Goal: Check status: Check status

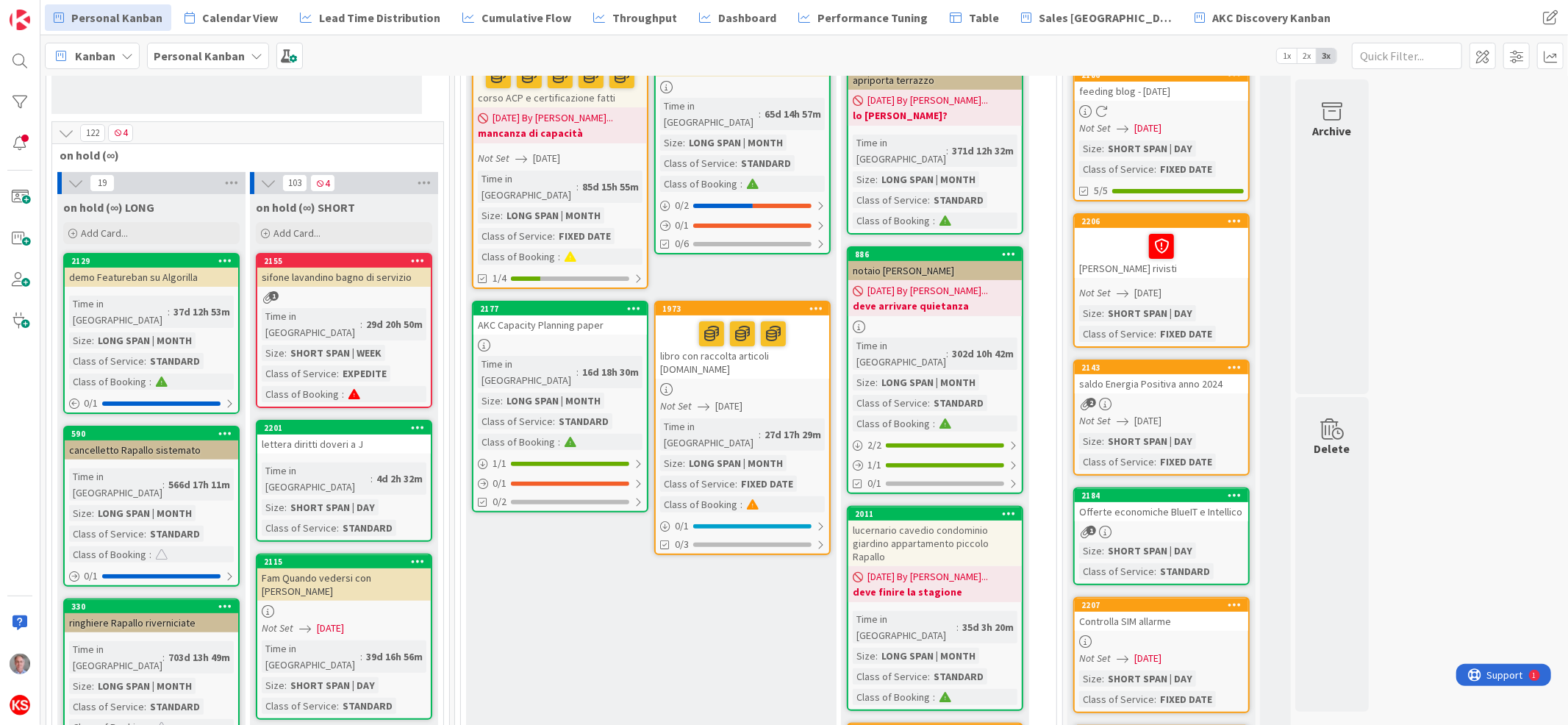
scroll to position [172, 0]
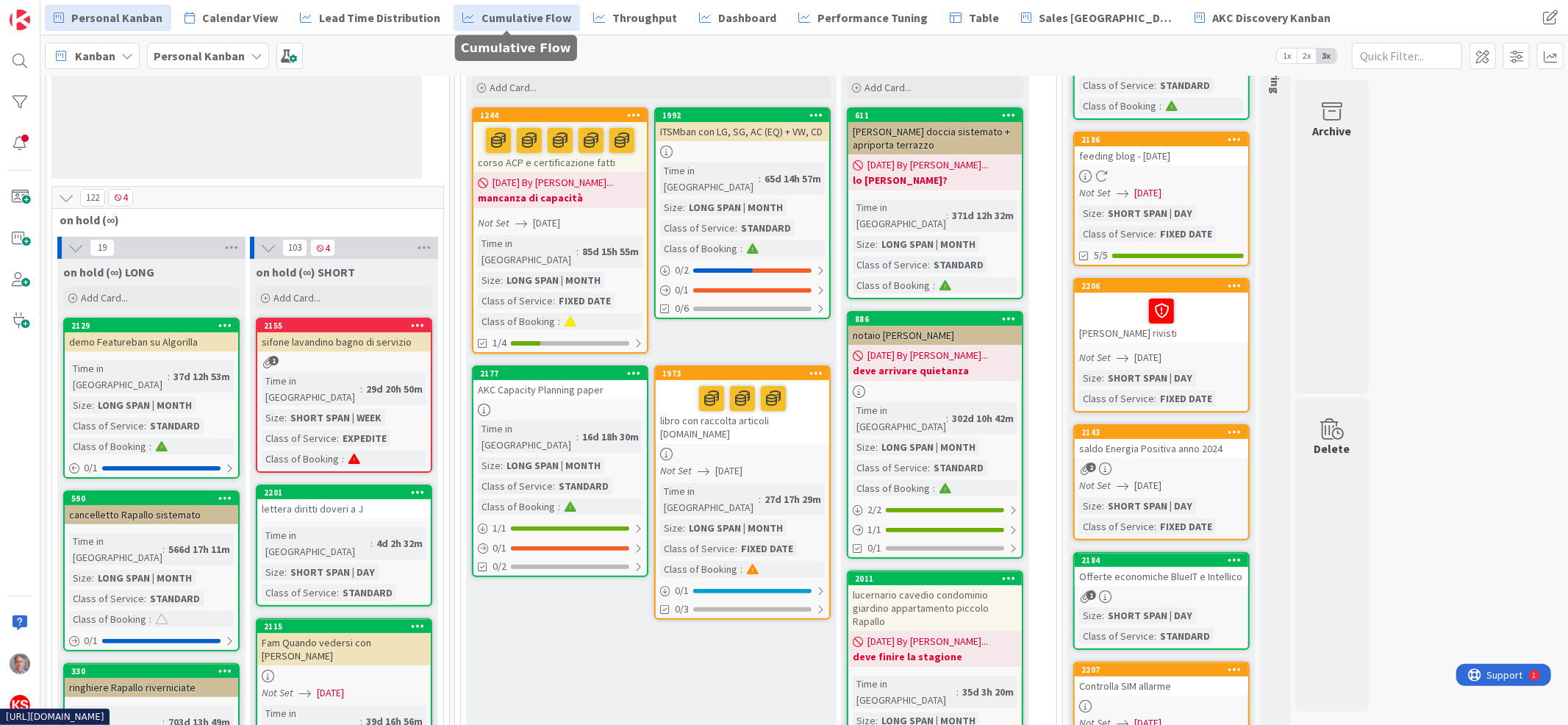
click at [517, 12] on span "Cumulative Flow" at bounding box center [526, 18] width 89 height 18
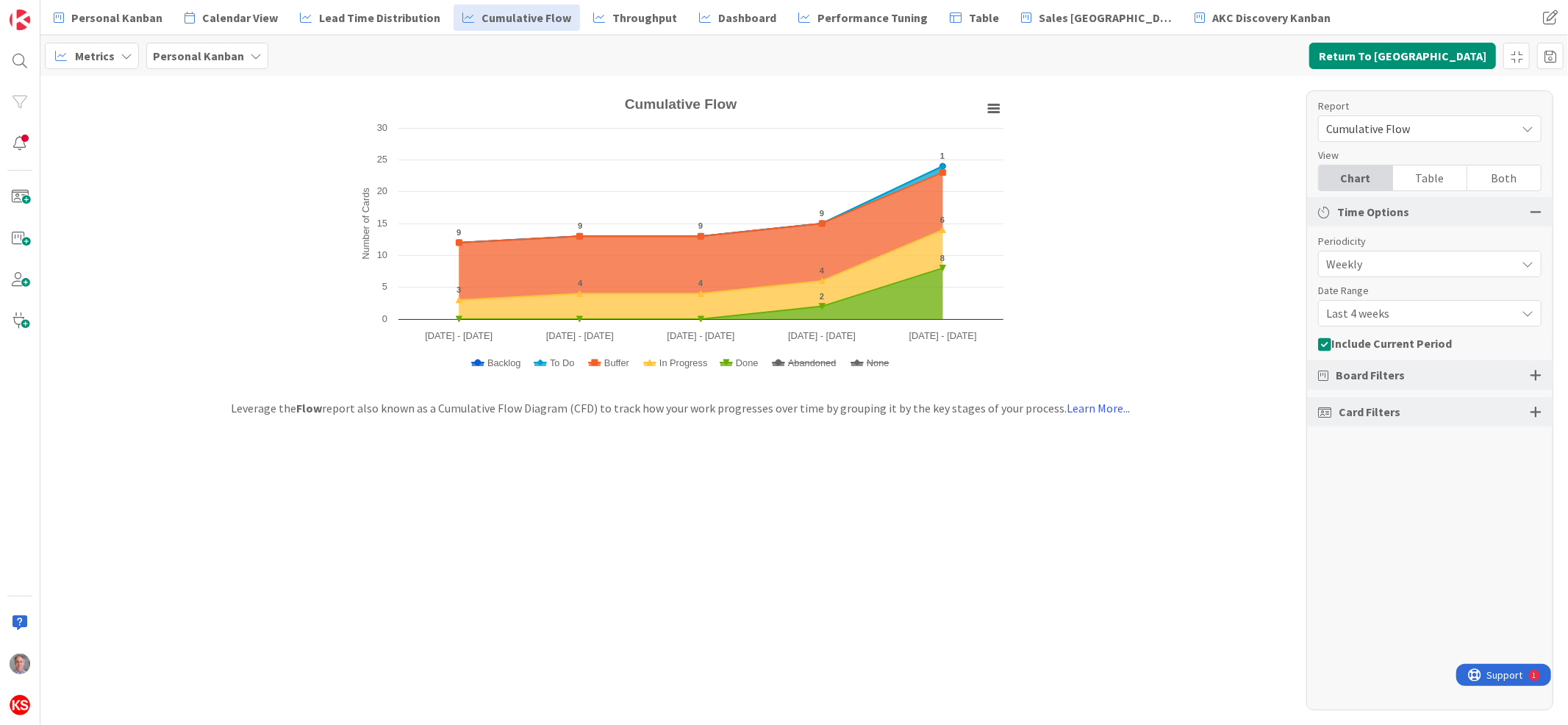
click at [1358, 271] on span "Weekly" at bounding box center [1417, 263] width 182 height 20
click at [1401, 263] on span "Weekly" at bounding box center [1417, 264] width 181 height 20
click at [1384, 311] on span "Last 4 weeks" at bounding box center [1417, 313] width 182 height 20
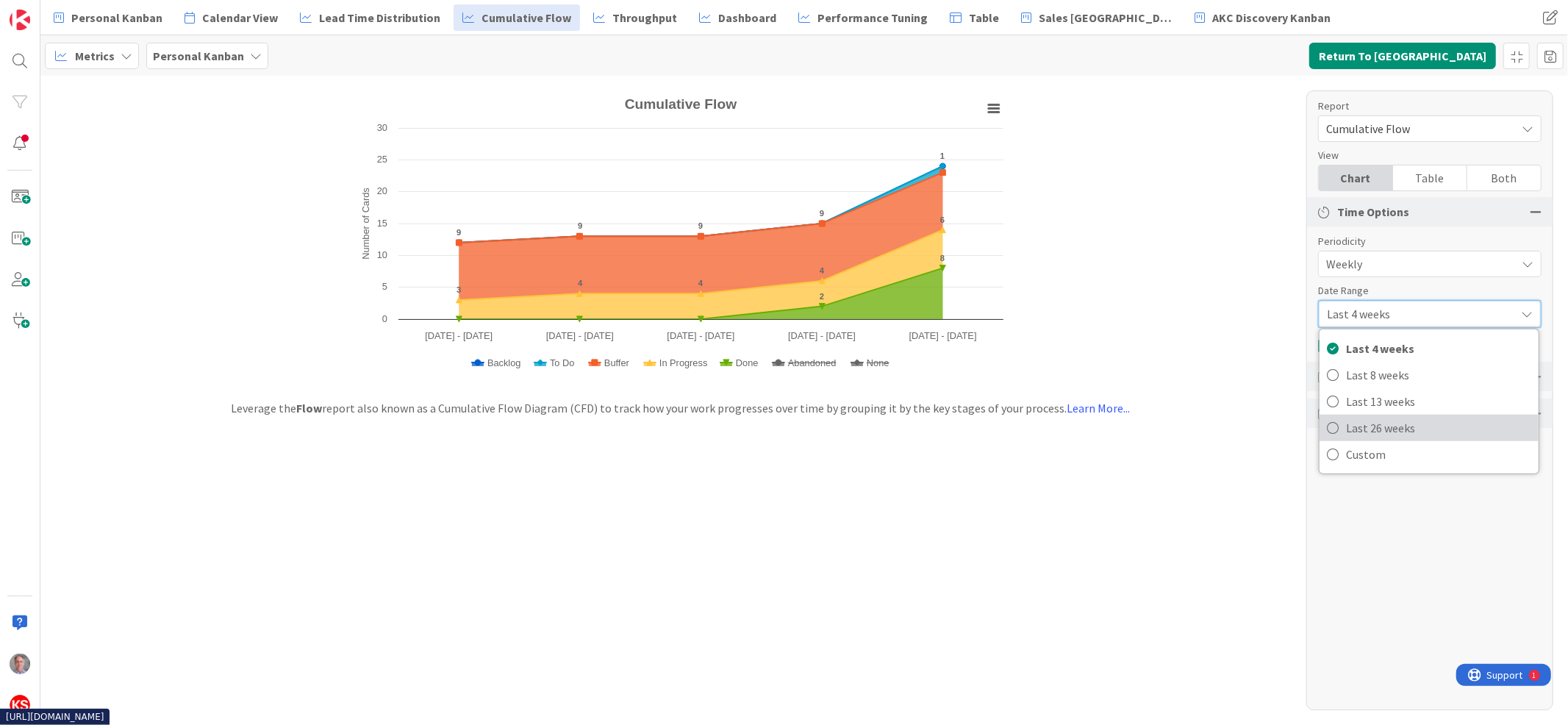
click at [1374, 431] on span "Last 26 weeks" at bounding box center [1438, 428] width 185 height 22
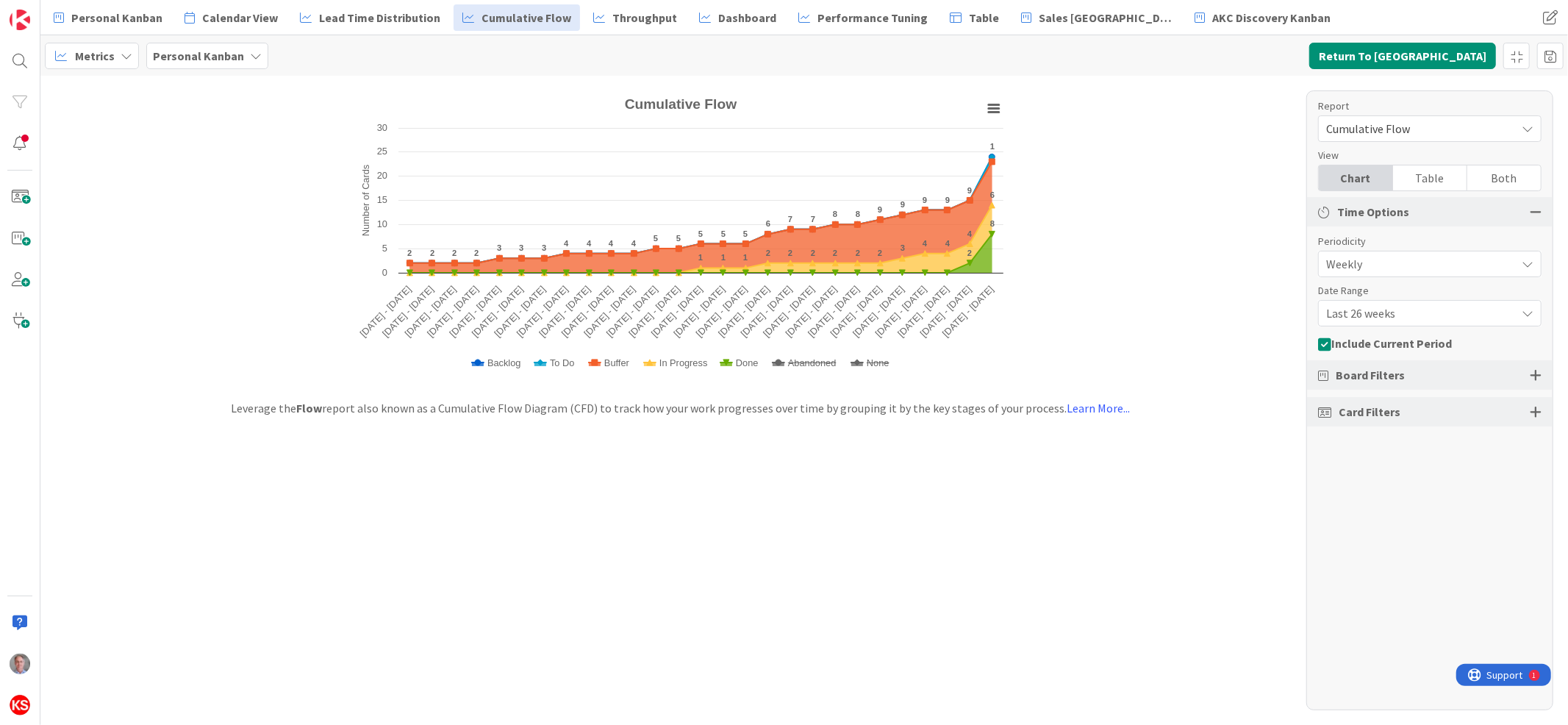
click at [1532, 371] on div at bounding box center [1535, 375] width 11 height 13
click at [1527, 442] on icon "button" at bounding box center [1527, 442] width 11 height 11
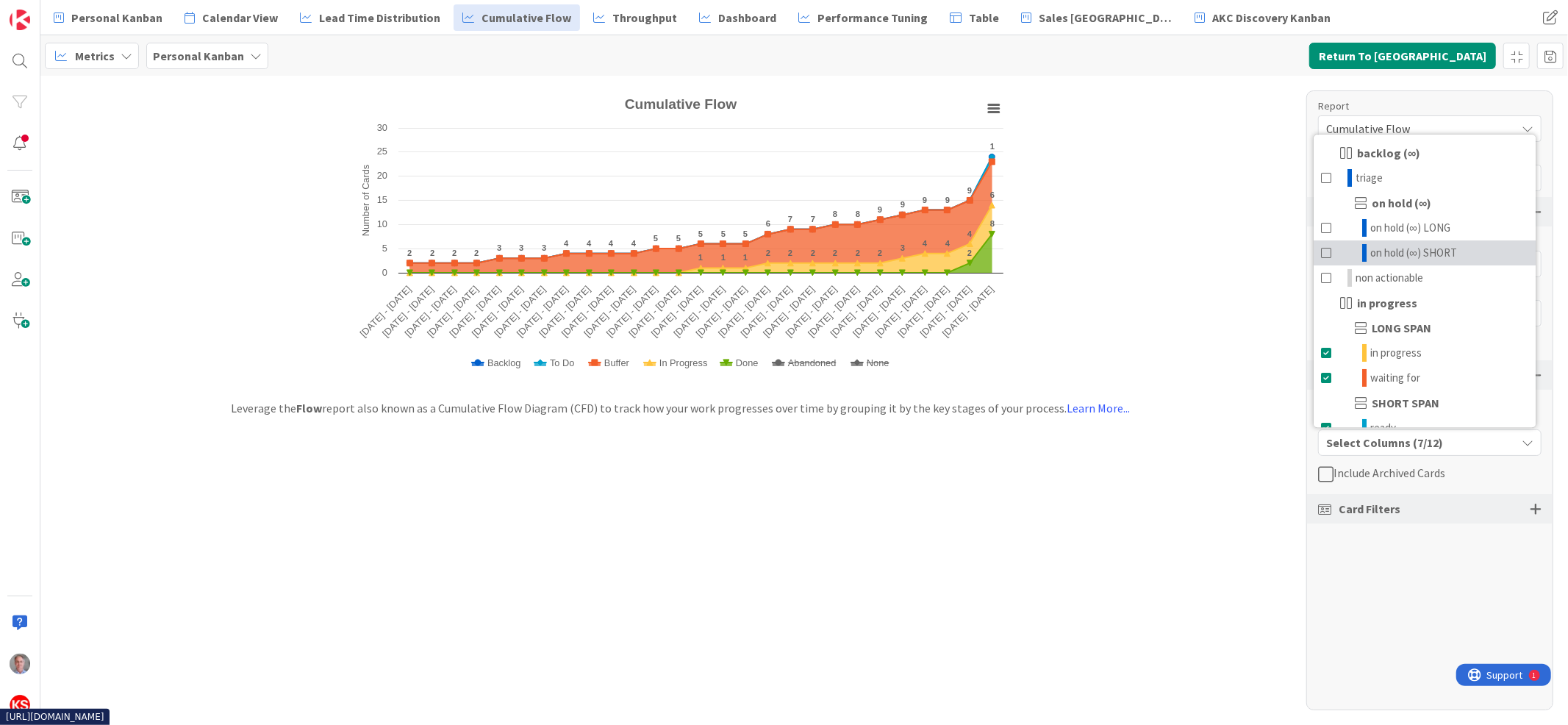
click at [1328, 245] on span at bounding box center [1327, 253] width 11 height 18
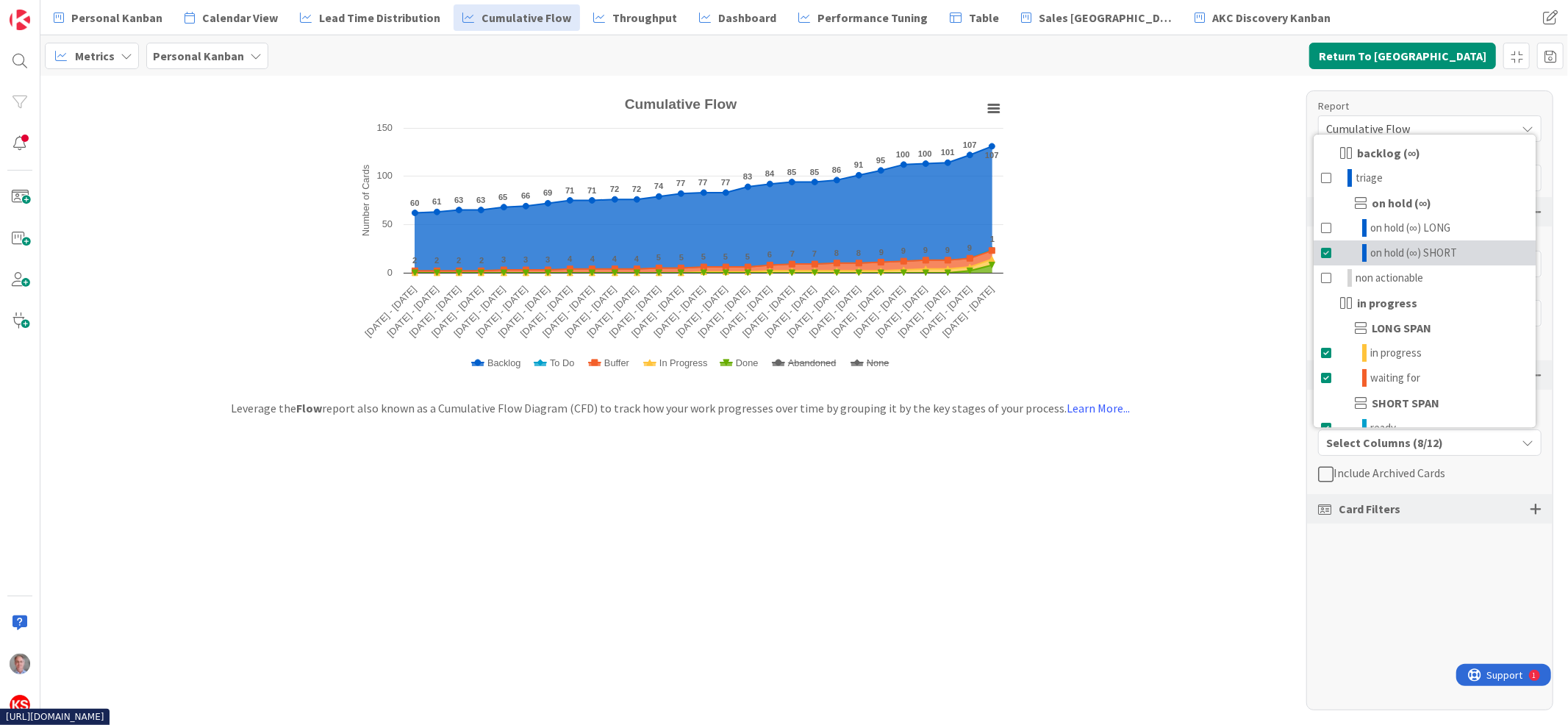
click at [1327, 252] on span at bounding box center [1327, 253] width 11 height 18
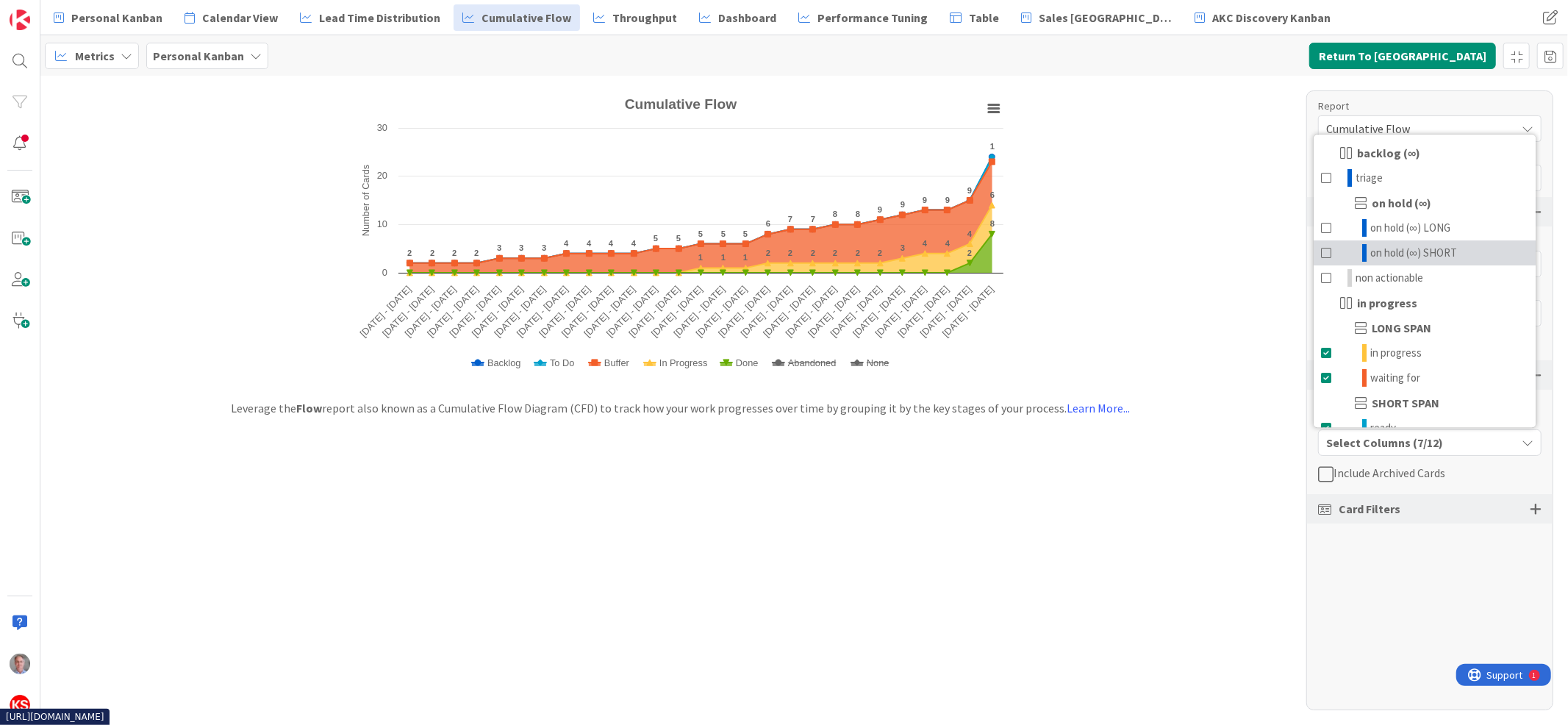
click at [1327, 252] on span at bounding box center [1327, 253] width 11 height 18
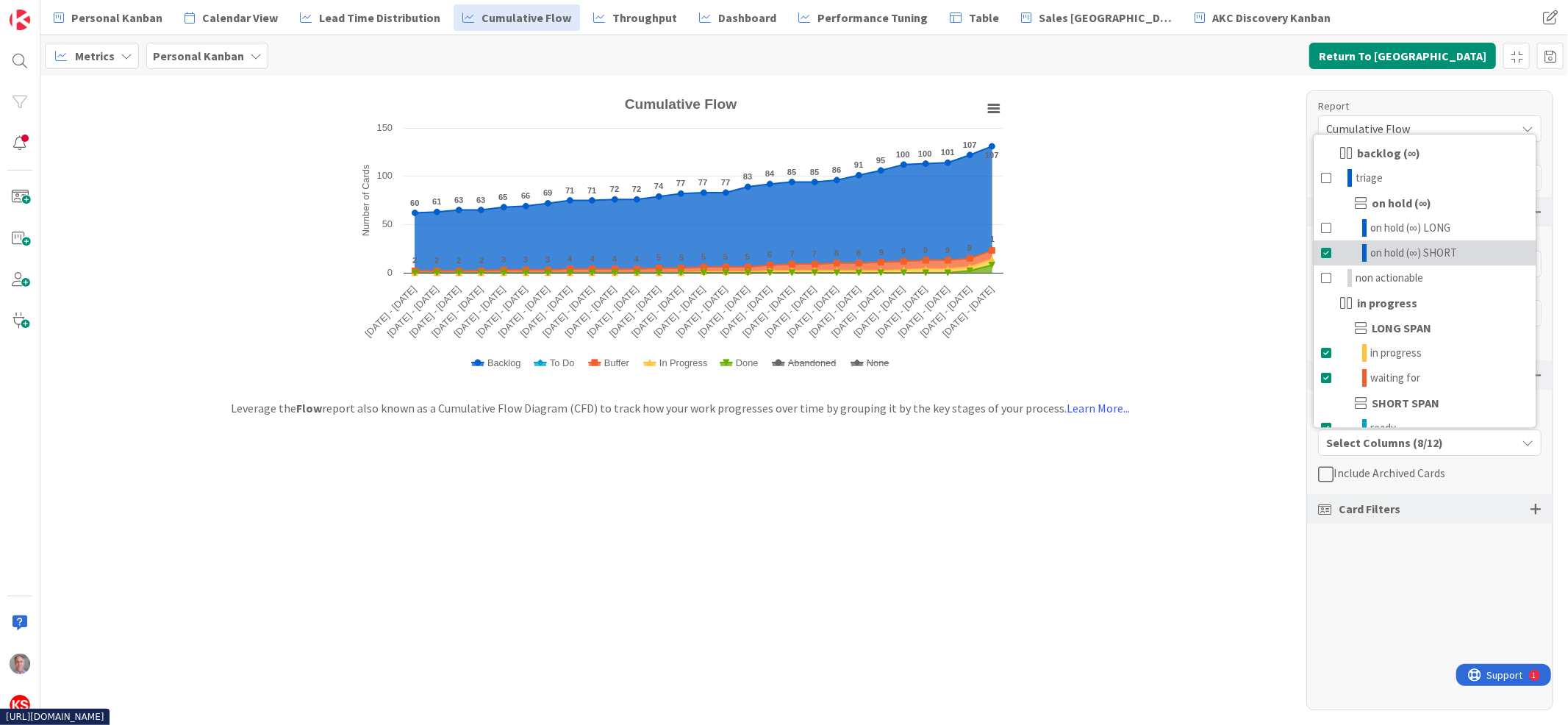
click at [1327, 252] on span at bounding box center [1327, 253] width 11 height 18
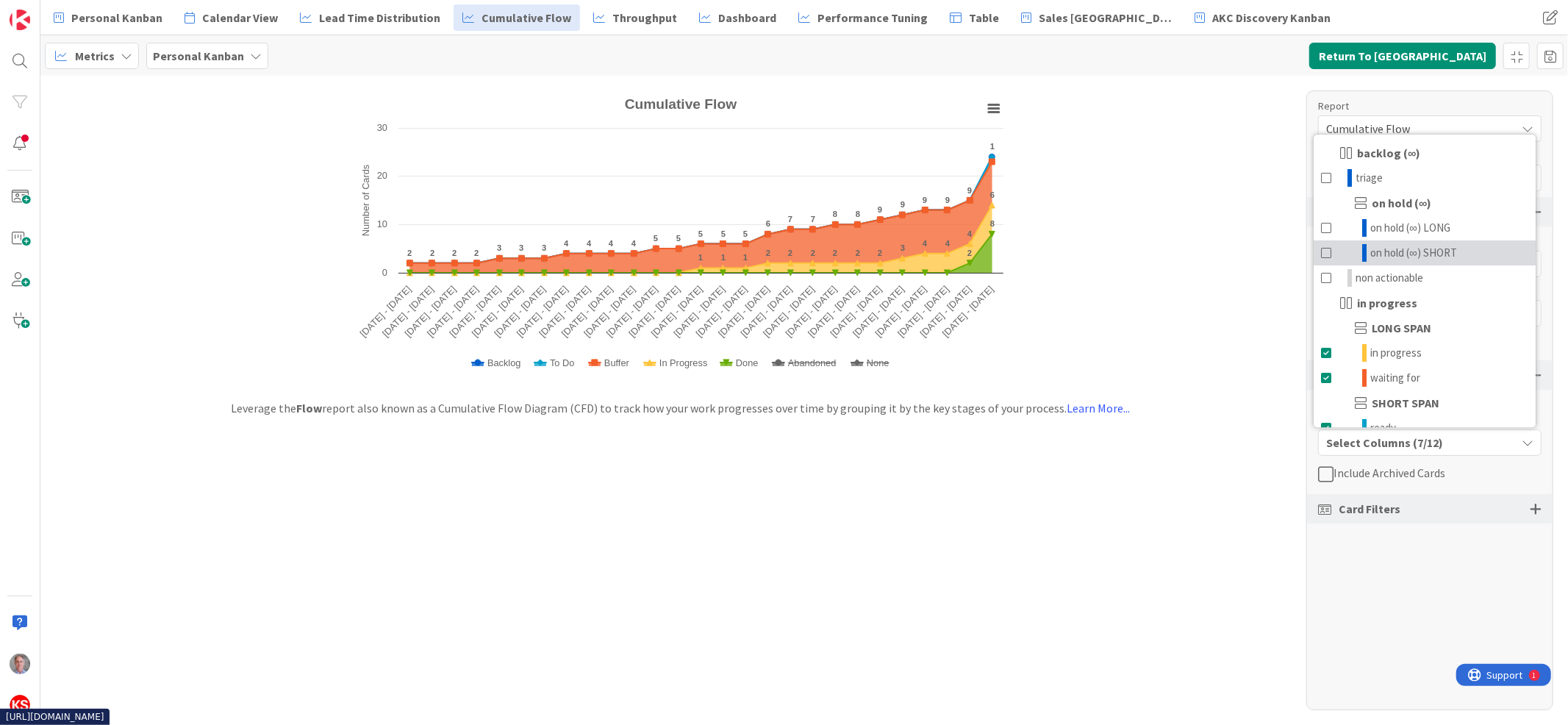
click at [1327, 252] on span at bounding box center [1327, 253] width 11 height 18
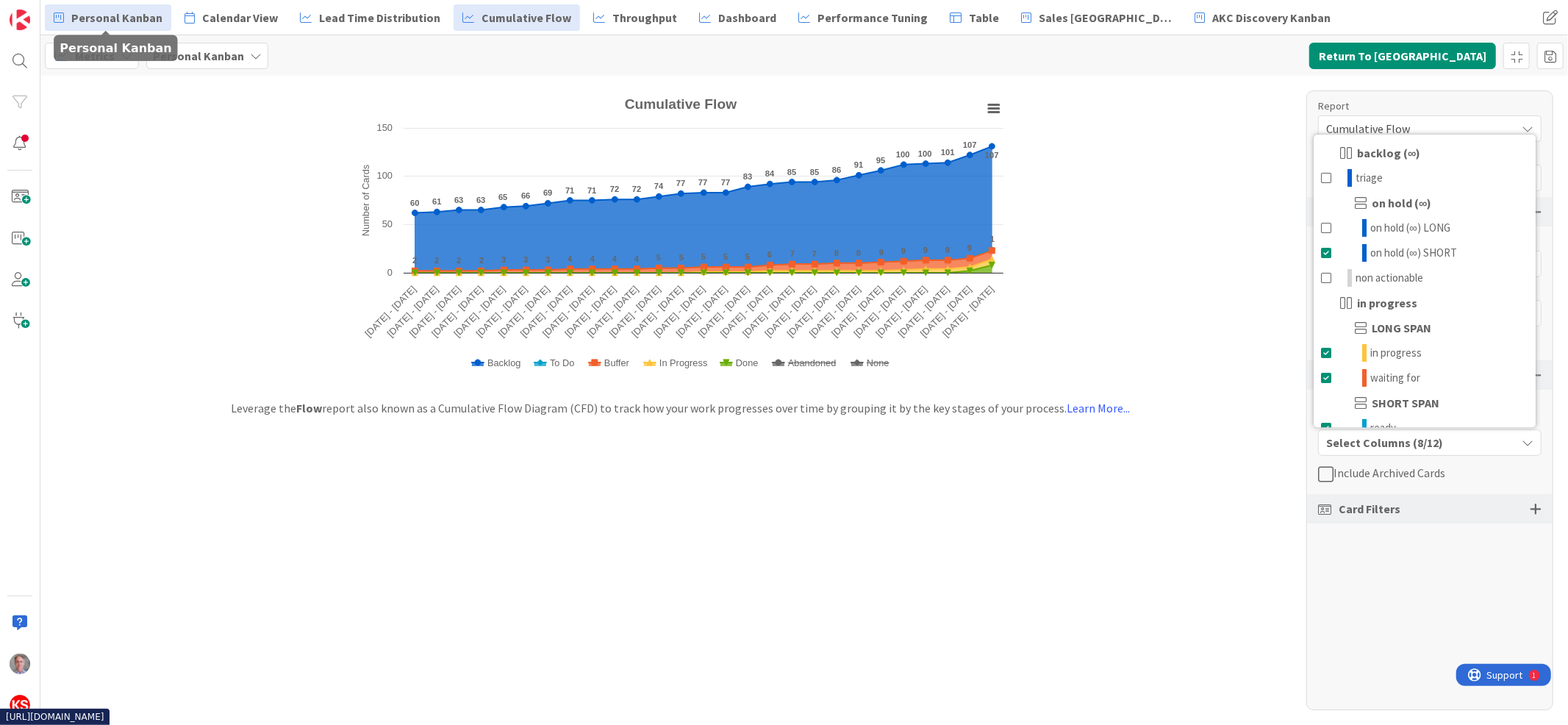
click at [127, 11] on span "Personal Kanban" at bounding box center [117, 18] width 91 height 18
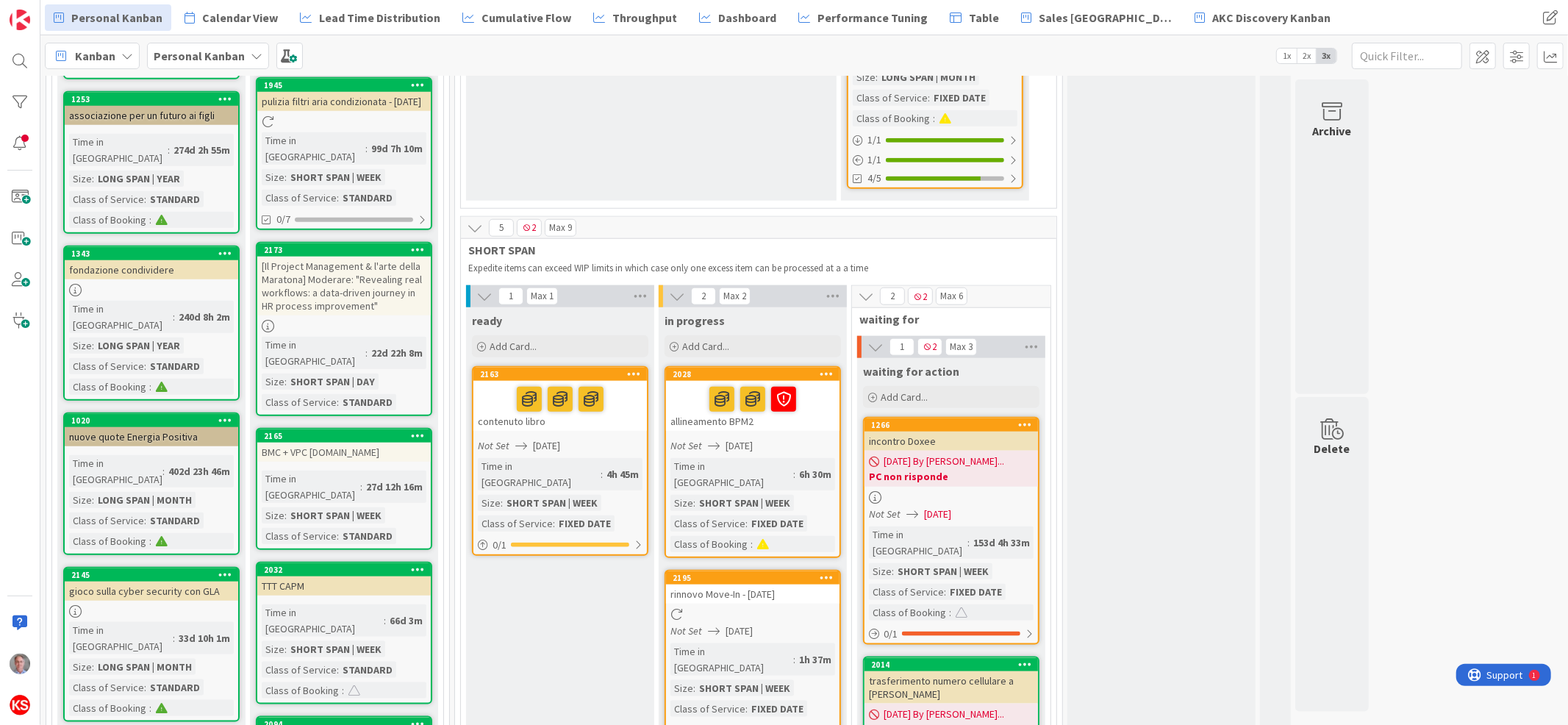
scroll to position [1376, 0]
